Goal: Task Accomplishment & Management: Manage account settings

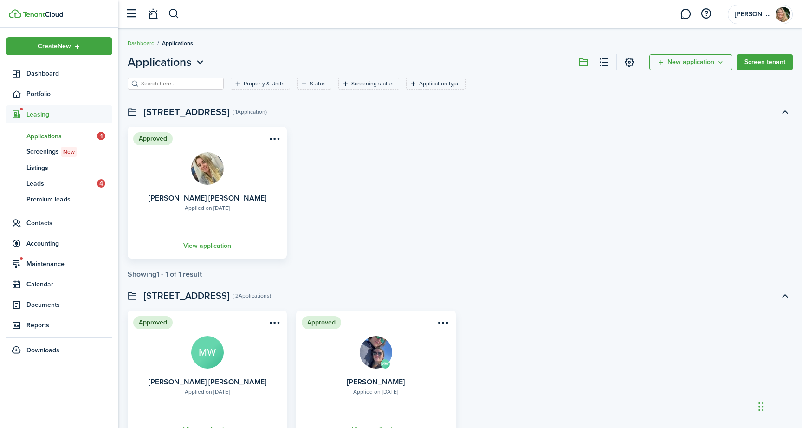
click at [58, 135] on span "Applications" at bounding box center [61, 136] width 71 height 10
click at [56, 136] on span "Applications" at bounding box center [61, 136] width 71 height 10
click at [104, 136] on span "1" at bounding box center [101, 136] width 8 height 8
click at [45, 168] on span "Listings" at bounding box center [69, 168] width 86 height 10
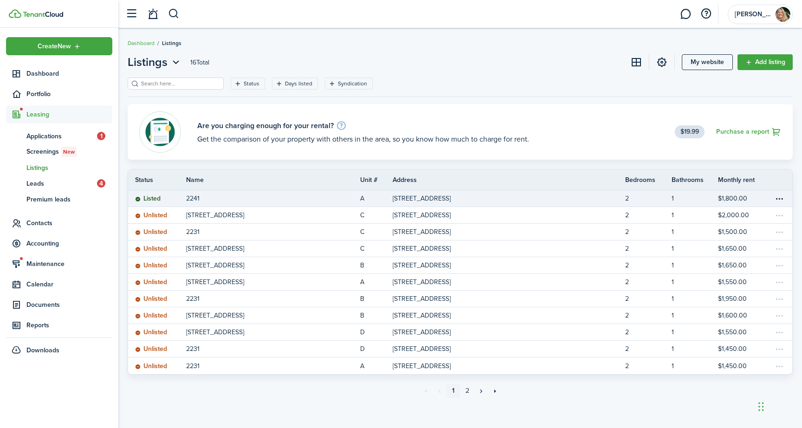
click at [451, 195] on p "[STREET_ADDRESS]" at bounding box center [422, 199] width 58 height 10
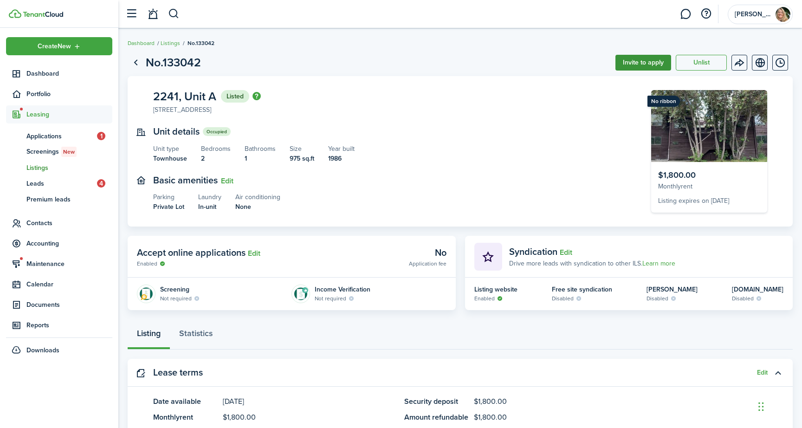
click at [641, 62] on button "Invite to apply" at bounding box center [643, 63] width 56 height 16
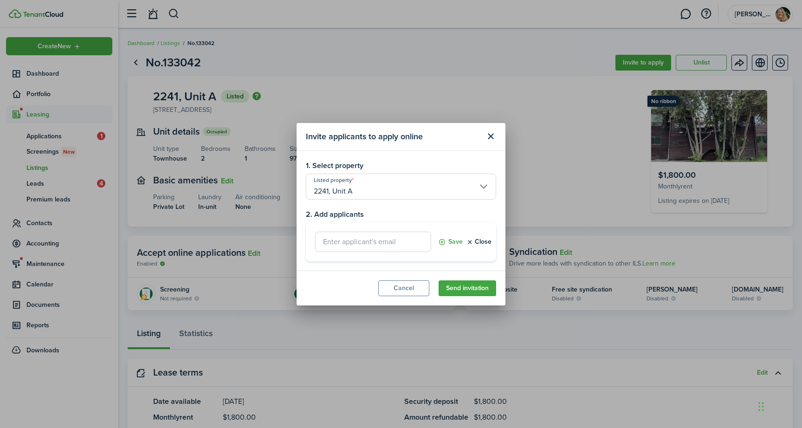
click at [355, 243] on input "text" at bounding box center [373, 242] width 116 height 20
type input "[US_STATE][EMAIL_ADDRESS][DOMAIN_NAME]"
click at [450, 240] on button "Save" at bounding box center [450, 242] width 25 height 20
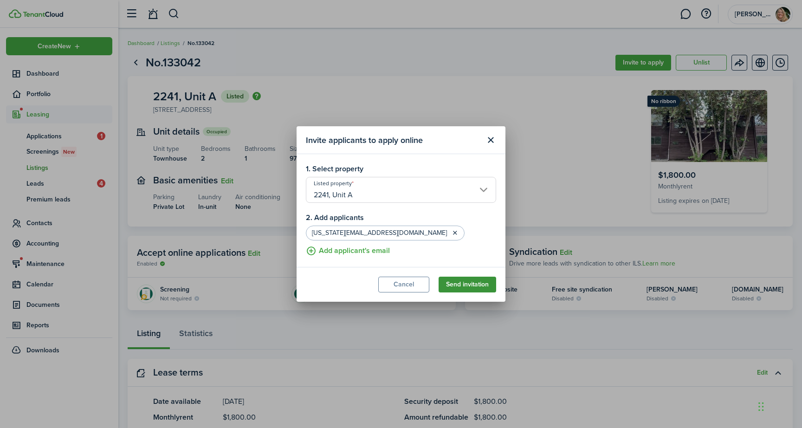
click at [452, 285] on button "Send invitation" at bounding box center [468, 285] width 58 height 16
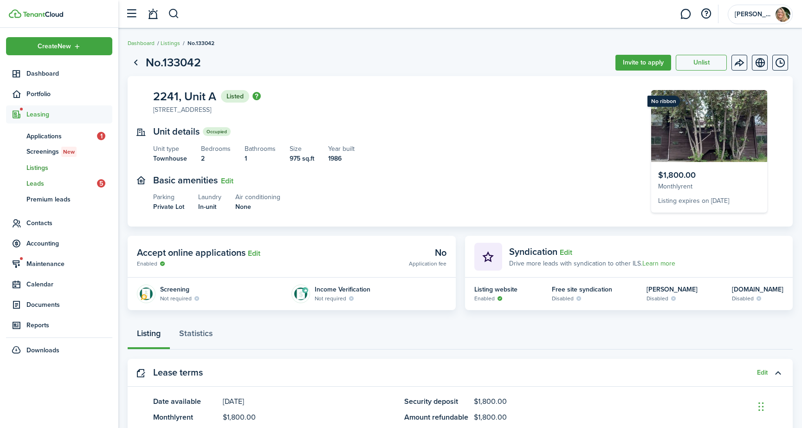
click at [62, 184] on span "Leads" at bounding box center [61, 184] width 71 height 10
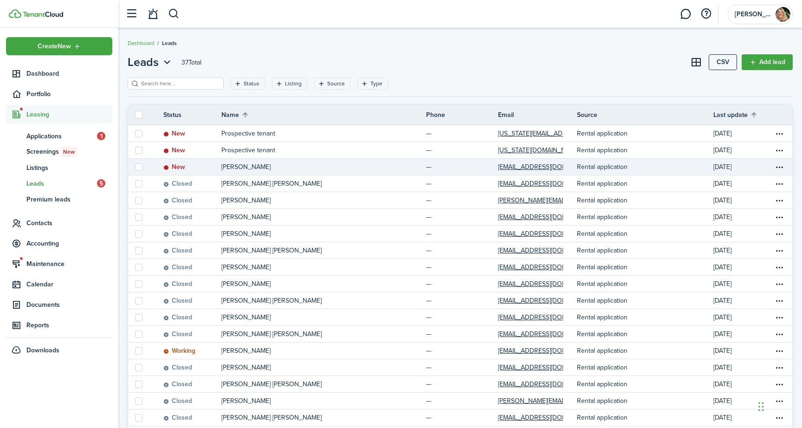
click at [240, 165] on p "[PERSON_NAME]" at bounding box center [245, 167] width 49 height 10
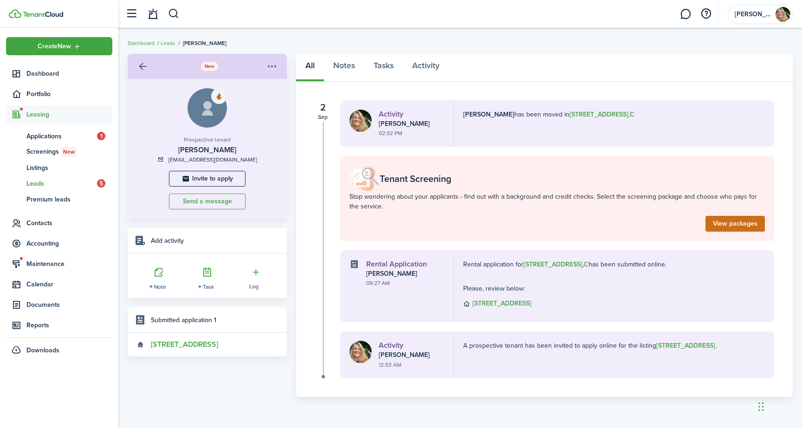
click at [715, 223] on link "View packages" at bounding box center [735, 224] width 59 height 16
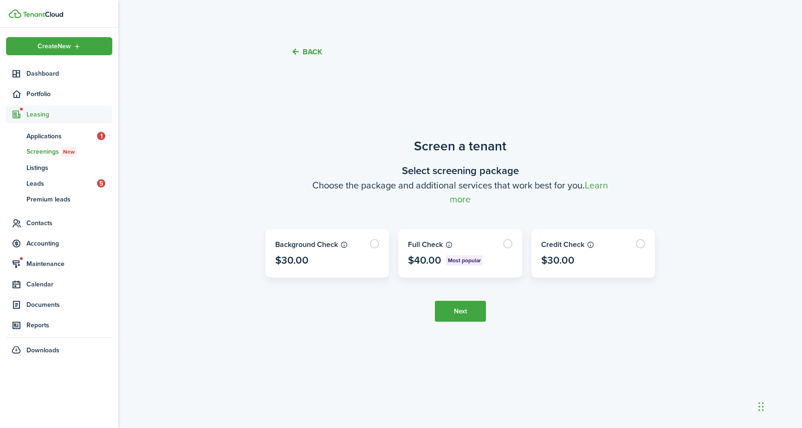
click at [307, 48] on button "Back" at bounding box center [306, 52] width 31 height 10
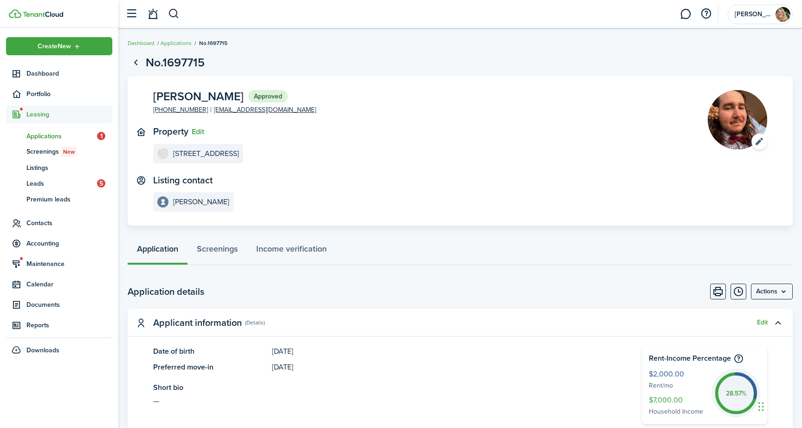
click at [46, 132] on span "Applications" at bounding box center [61, 136] width 71 height 10
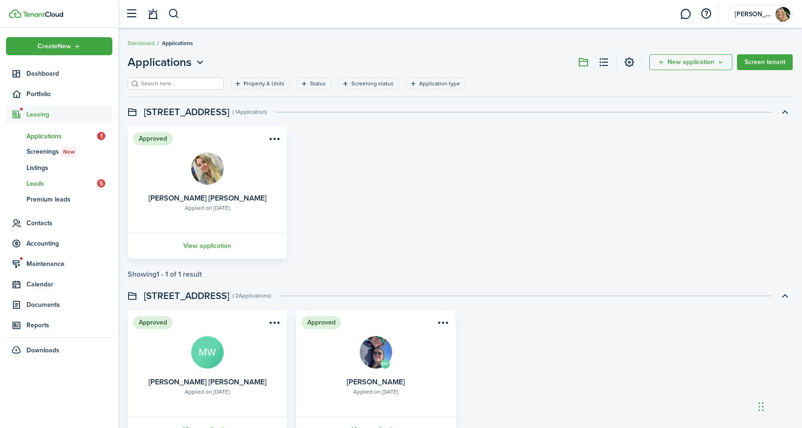
click at [40, 180] on span "Leads" at bounding box center [61, 184] width 71 height 10
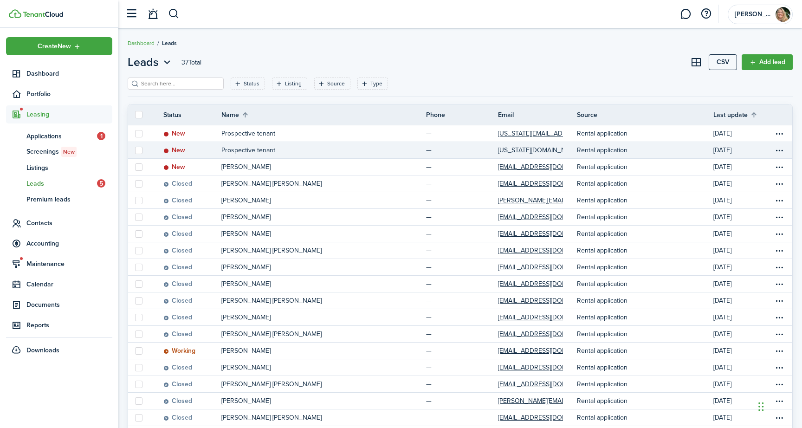
click at [137, 151] on label at bounding box center [138, 150] width 7 height 7
click at [135, 150] on input "checkbox" at bounding box center [135, 150] width 0 height 0
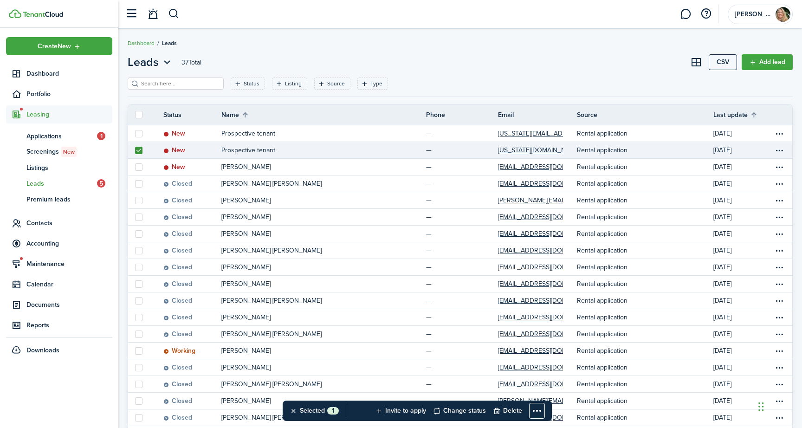
click at [138, 147] on label at bounding box center [138, 150] width 7 height 7
click at [135, 150] on input "checkbox" at bounding box center [135, 150] width 0 height 0
checkbox input "false"
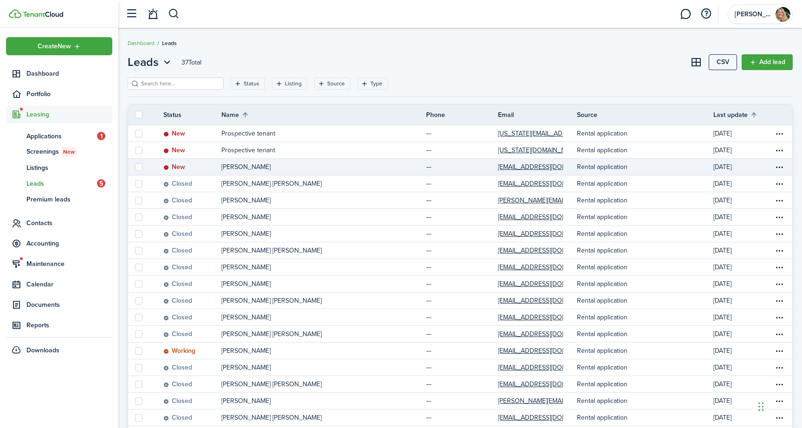
click at [225, 164] on p "[PERSON_NAME]" at bounding box center [245, 167] width 49 height 10
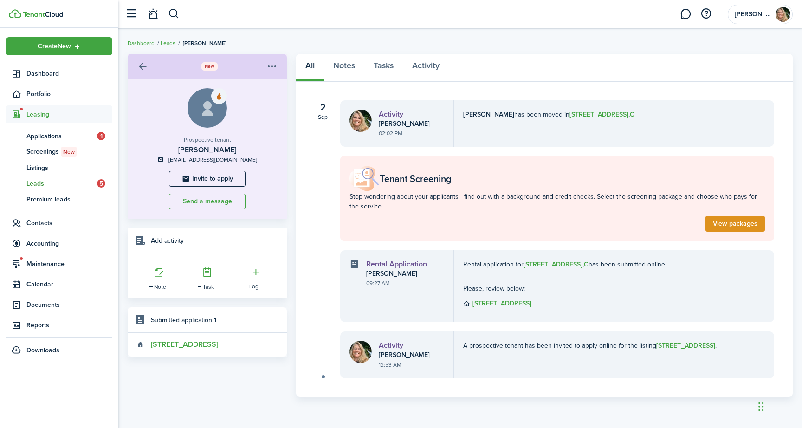
click at [483, 282] on timeline-item-body "Rental application for [STREET_ADDRESS] has been submitted online. Please, revi…" at bounding box center [605, 285] width 285 height 53
click at [475, 304] on b "[STREET_ADDRESS]" at bounding box center [502, 303] width 59 height 10
